Goal: Check status: Check status

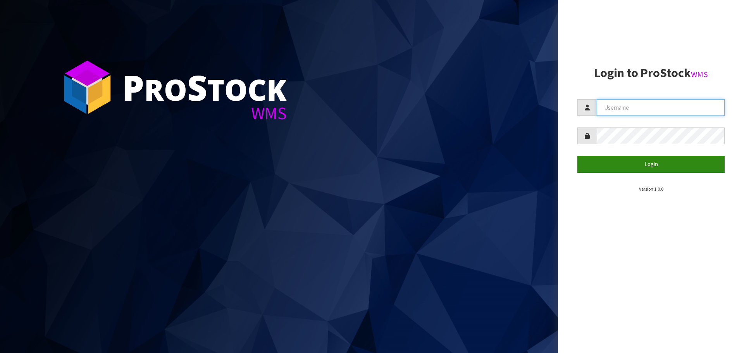
type input "[PERSON_NAME][EMAIL_ADDRESS][DOMAIN_NAME]"
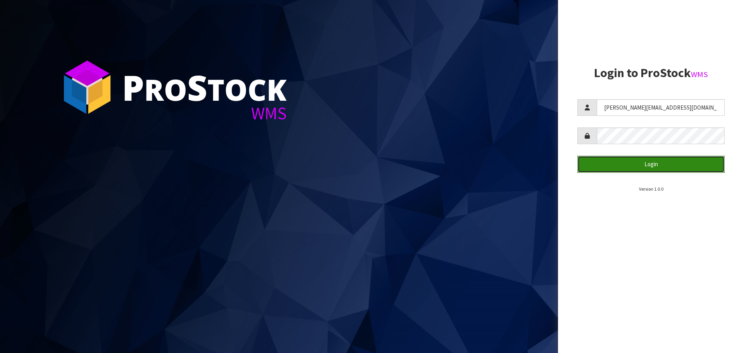
drag, startPoint x: 664, startPoint y: 162, endPoint x: 650, endPoint y: 162, distance: 14.7
click at [664, 162] on button "Login" at bounding box center [650, 164] width 147 height 17
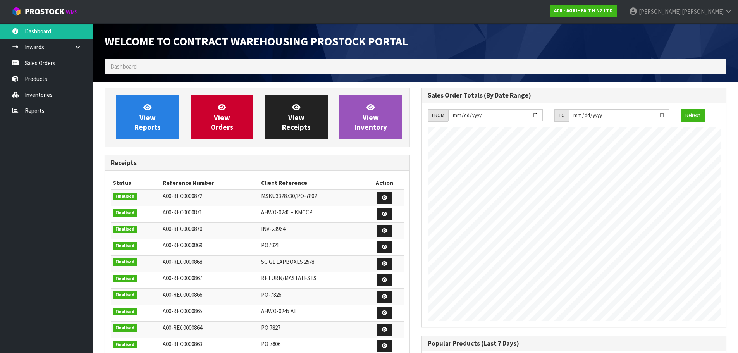
scroll to position [430, 317]
click at [64, 65] on link "Sales Orders" at bounding box center [46, 63] width 93 height 16
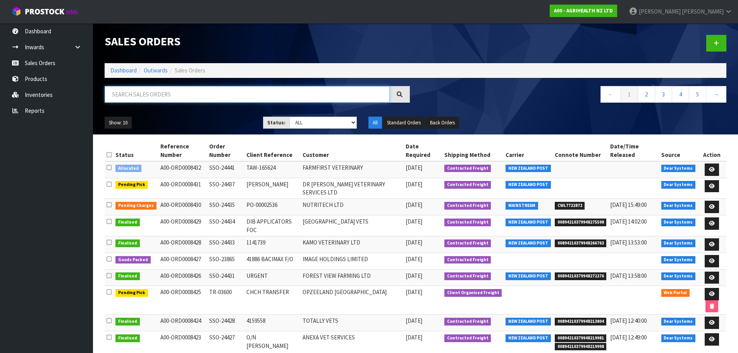
click at [145, 99] on input "text" at bounding box center [247, 94] width 285 height 17
type input "24441"
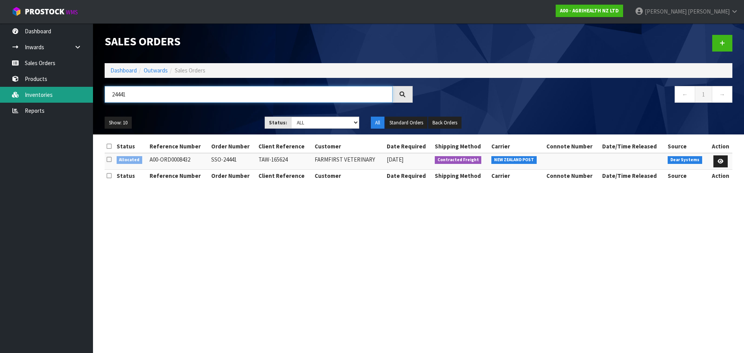
drag, startPoint x: 162, startPoint y: 91, endPoint x: 60, endPoint y: 92, distance: 101.1
click at [60, 93] on body "Toggle navigation ProStock WMS A00 - AGRIHEALTH NZ LTD [PERSON_NAME] Logout Das…" at bounding box center [372, 176] width 744 height 353
